Goal: Communication & Community: Connect with others

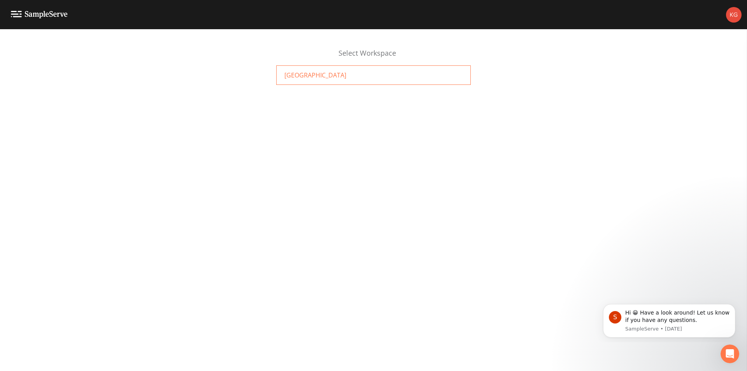
click at [359, 78] on div "[GEOGRAPHIC_DATA]" at bounding box center [373, 74] width 195 height 19
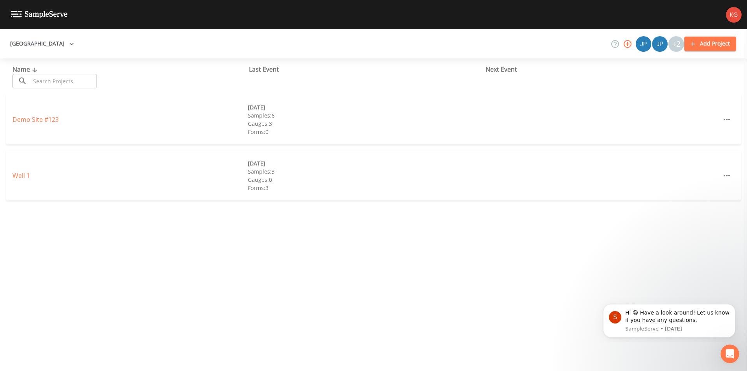
click at [678, 44] on div "+2" at bounding box center [677, 44] width 16 height 16
click at [731, 18] on img at bounding box center [734, 15] width 16 height 16
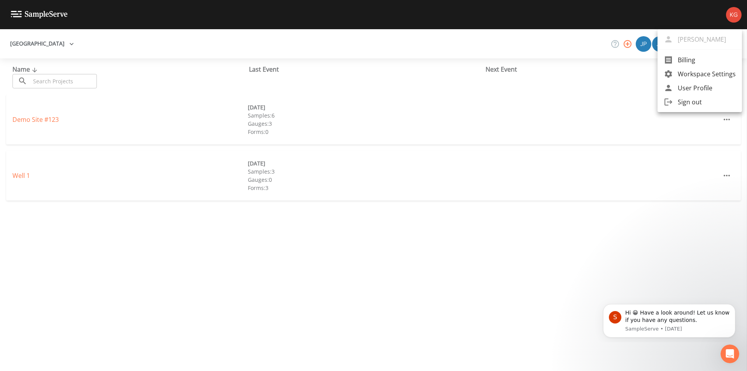
click at [697, 87] on span "User Profile" at bounding box center [707, 87] width 58 height 9
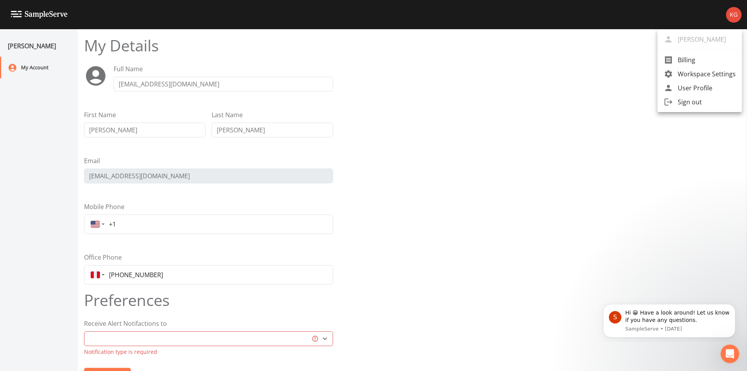
click at [27, 71] on div at bounding box center [373, 185] width 747 height 371
click at [46, 11] on img at bounding box center [39, 14] width 57 height 7
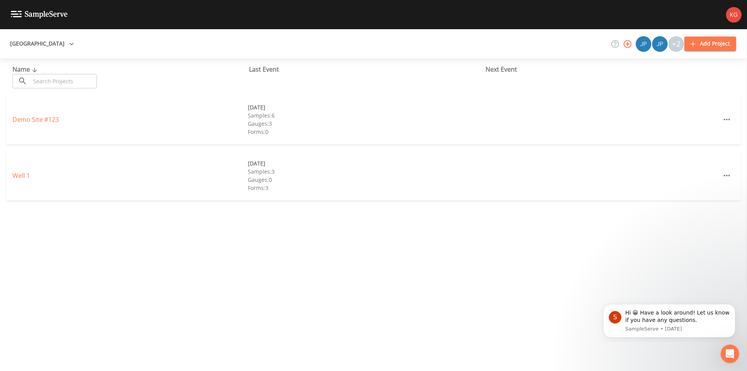
click at [737, 12] on img at bounding box center [734, 15] width 16 height 16
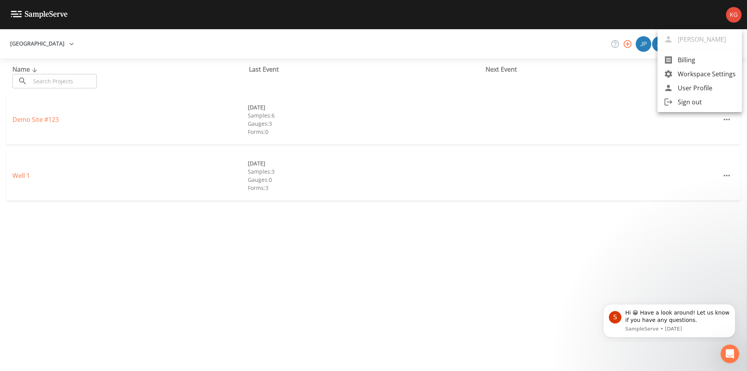
click at [702, 88] on span "User Profile" at bounding box center [707, 87] width 58 height 9
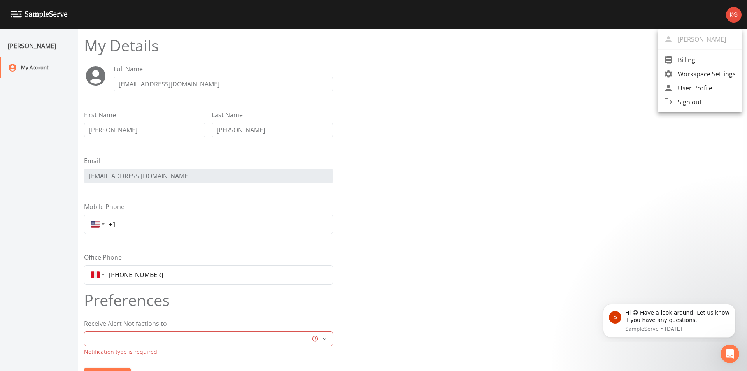
click at [389, 228] on div at bounding box center [373, 185] width 747 height 371
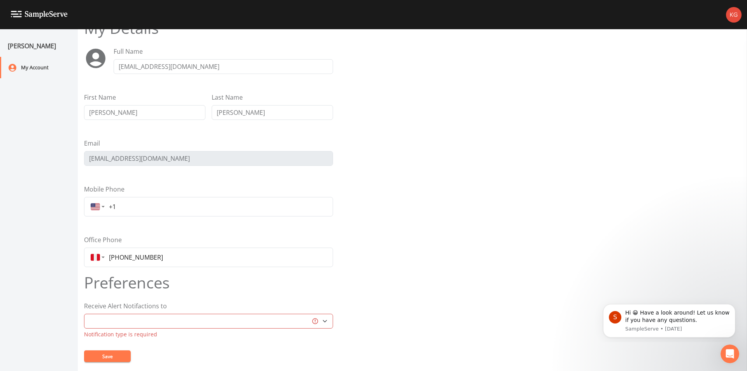
scroll to position [27, 0]
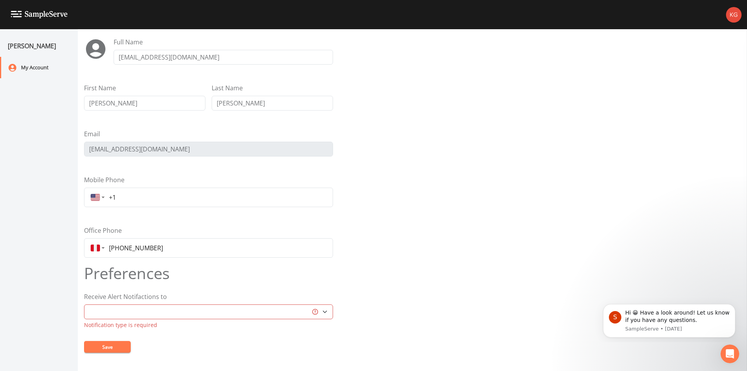
click at [728, 14] on img at bounding box center [734, 15] width 16 height 16
click at [710, 72] on span "Workspace Settings" at bounding box center [707, 73] width 58 height 9
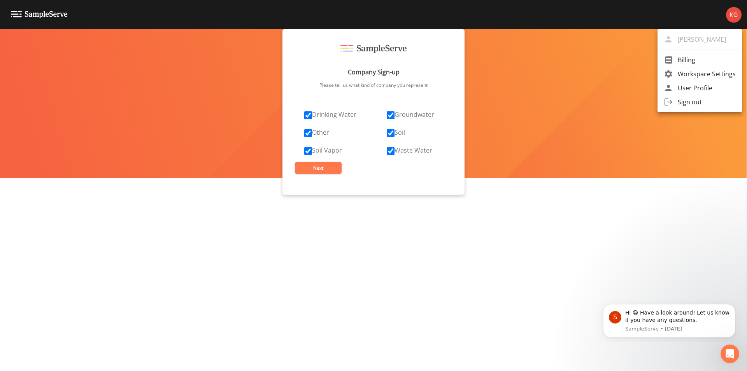
click at [390, 134] on div at bounding box center [373, 185] width 747 height 371
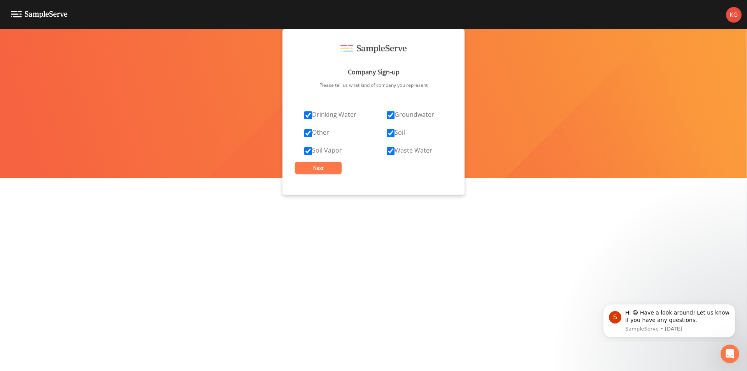
click at [390, 153] on input "Waste Water" at bounding box center [391, 151] width 8 height 8
checkbox input "false"
click at [390, 135] on input "Soil" at bounding box center [391, 133] width 8 height 8
checkbox input "false"
click at [311, 150] on input "Soil Vapor" at bounding box center [308, 151] width 8 height 8
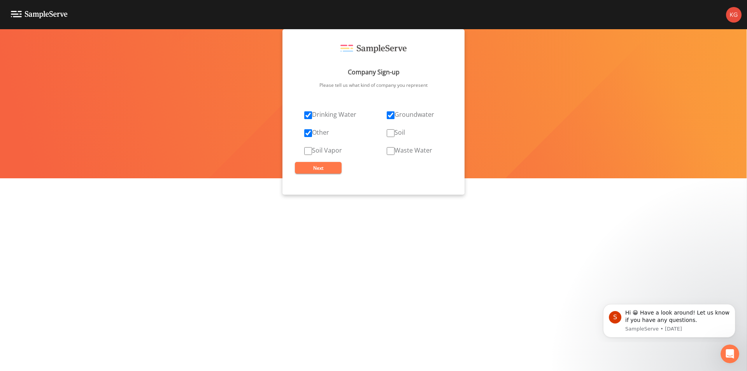
checkbox input "false"
click at [309, 135] on input "Other" at bounding box center [308, 133] width 8 height 8
checkbox input "false"
click at [320, 163] on button "Next" at bounding box center [318, 168] width 47 height 12
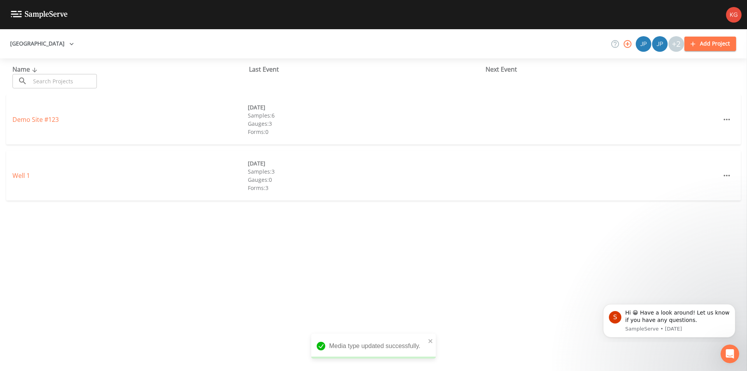
click at [70, 43] on button "Plainview Water District" at bounding box center [42, 44] width 70 height 14
click at [70, 60] on link "Plainview Water District" at bounding box center [44, 61] width 74 height 14
click at [615, 42] on icon at bounding box center [616, 44] width 8 height 8
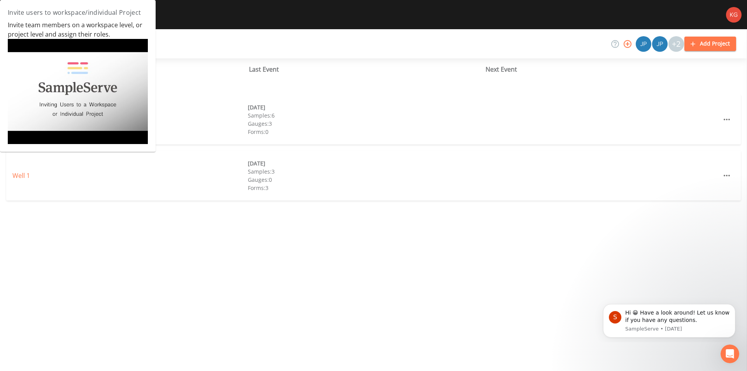
click at [578, 48] on div "Plainview Water District +2 Add Project" at bounding box center [373, 43] width 747 height 29
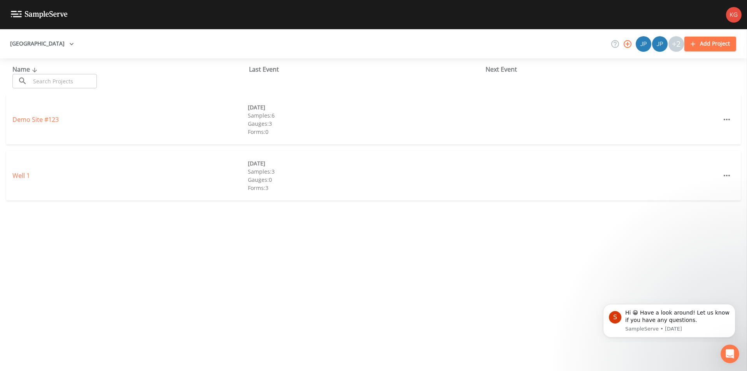
click at [631, 45] on icon "button" at bounding box center [627, 43] width 9 height 9
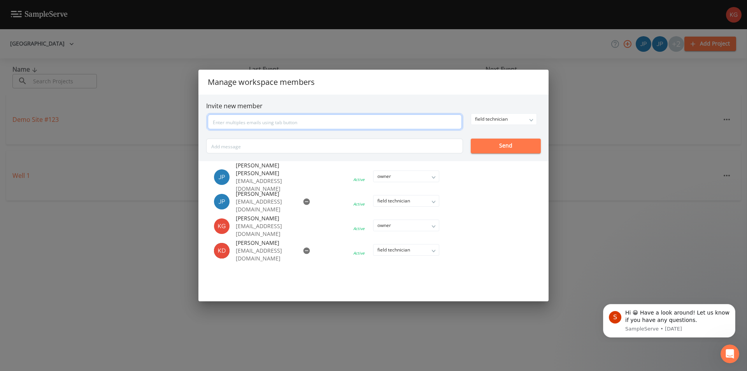
click at [397, 123] on input "text" at bounding box center [335, 121] width 254 height 15
type input "jmichta@plainviewwater.org"
click at [492, 141] on div "field technician owner admin field technician Send" at bounding box center [373, 133] width 335 height 40
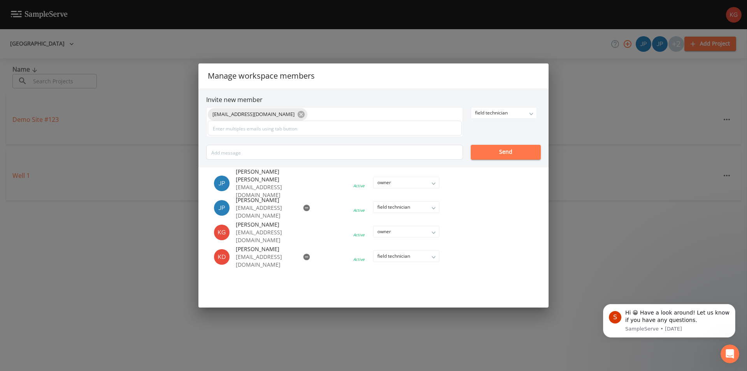
click at [511, 155] on button "Send" at bounding box center [506, 152] width 70 height 15
